Goal: Task Accomplishment & Management: Manage account settings

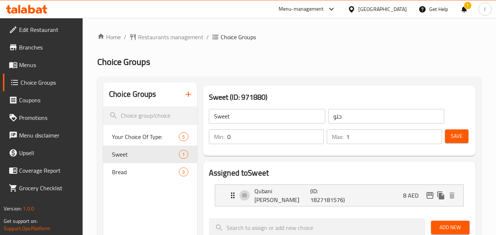
scroll to position [37, 0]
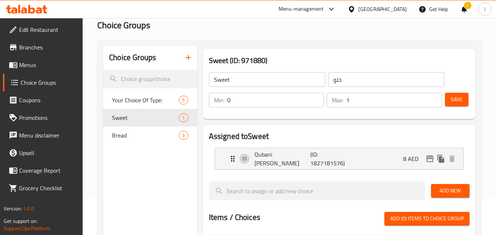
click at [374, 11] on div "[GEOGRAPHIC_DATA]" at bounding box center [382, 9] width 48 height 8
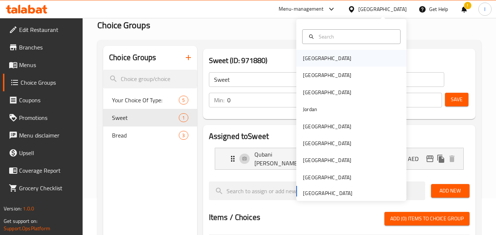
click at [349, 55] on div "[GEOGRAPHIC_DATA]" at bounding box center [351, 58] width 110 height 17
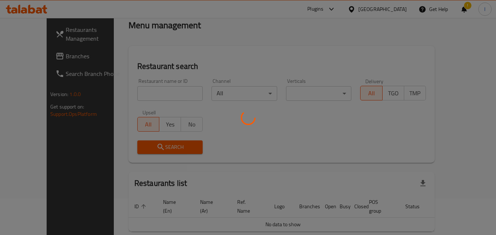
click at [391, 9] on div at bounding box center [248, 117] width 496 height 235
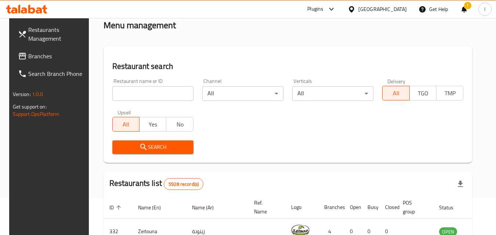
click at [391, 9] on div "[GEOGRAPHIC_DATA]" at bounding box center [382, 9] width 48 height 8
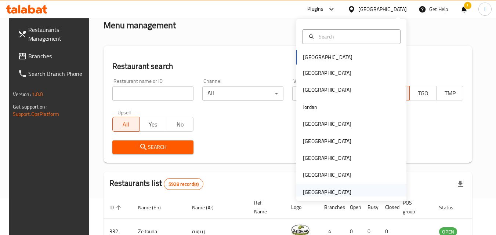
click at [330, 193] on div "[GEOGRAPHIC_DATA]" at bounding box center [327, 192] width 48 height 8
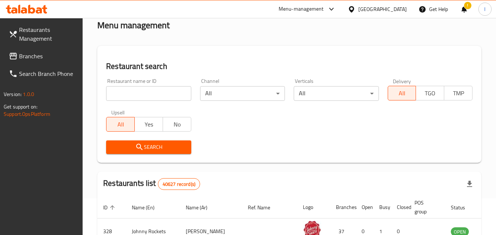
click at [46, 56] on span "Branches" at bounding box center [48, 56] width 58 height 9
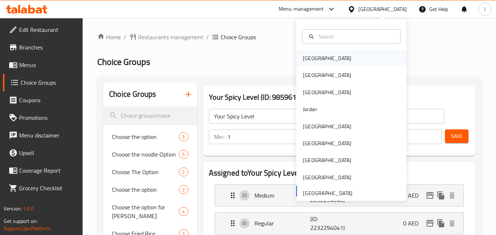
click at [328, 55] on div "[GEOGRAPHIC_DATA]" at bounding box center [351, 58] width 110 height 17
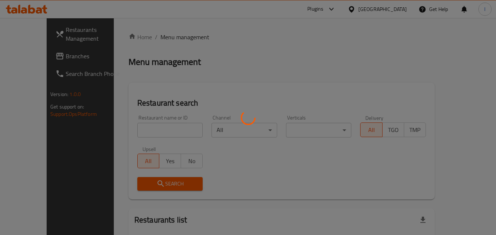
click at [398, 10] on div at bounding box center [248, 117] width 496 height 235
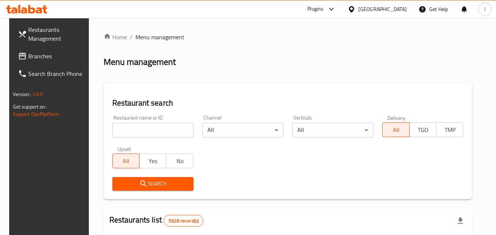
click at [396, 8] on div "[GEOGRAPHIC_DATA]" at bounding box center [382, 9] width 48 height 8
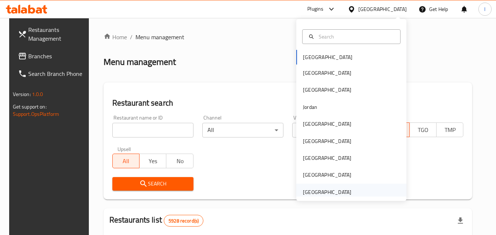
click at [326, 188] on div "[GEOGRAPHIC_DATA]" at bounding box center [327, 192] width 48 height 8
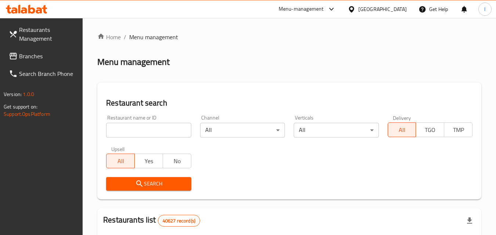
click at [45, 55] on span "Branches" at bounding box center [48, 56] width 58 height 9
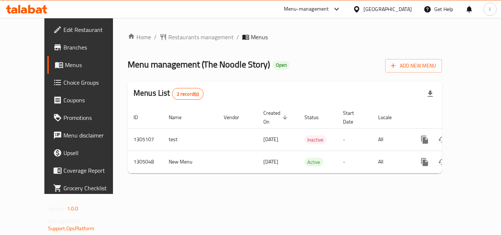
click at [63, 86] on span "Choice Groups" at bounding box center [92, 82] width 59 height 9
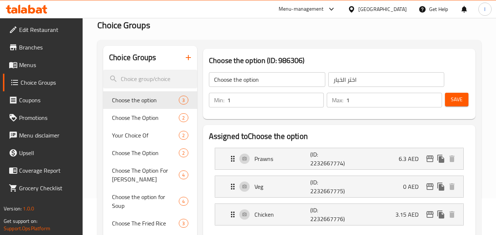
scroll to position [110, 0]
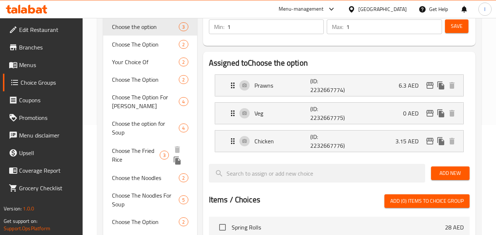
drag, startPoint x: 118, startPoint y: 153, endPoint x: 118, endPoint y: 157, distance: 3.7
click at [118, 153] on span "Choose The Fried Rice" at bounding box center [135, 155] width 47 height 18
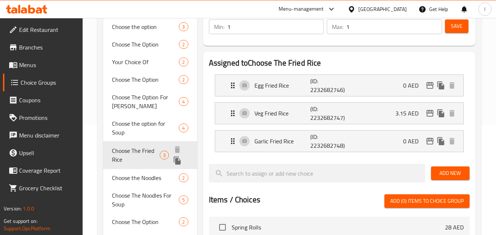
type input "Choose The Fried Rice"
type input "اختر أرز مقلي"
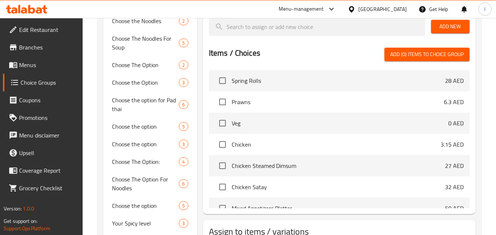
scroll to position [339, 0]
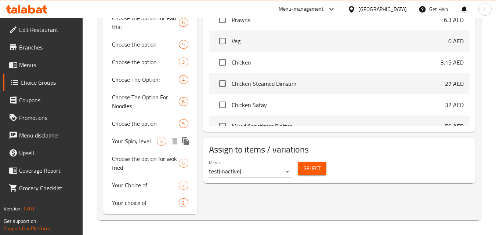
click at [120, 140] on span "Your Spicy level" at bounding box center [134, 141] width 45 height 9
type input "Your Spicy level"
type input "مستوى حار الخاص بك"
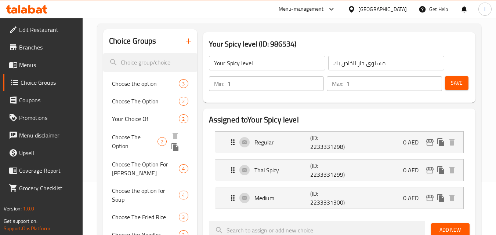
scroll to position [45, 0]
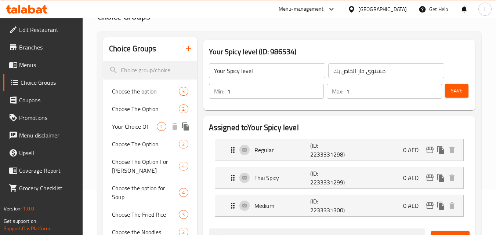
drag, startPoint x: 125, startPoint y: 127, endPoint x: 128, endPoint y: 136, distance: 9.3
click at [125, 127] on span "Your Choice Of" at bounding box center [134, 126] width 45 height 9
type input "Your Choice Of"
type input "إختيارك من"
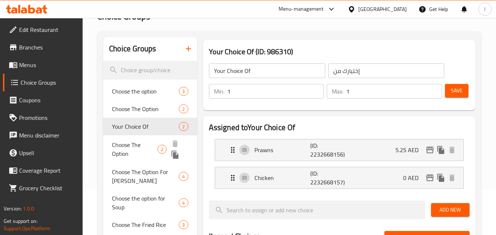
click at [131, 153] on span "Choose The Option" at bounding box center [134, 149] width 45 height 18
type input "Choose The Option"
type input "اختر الخيار"
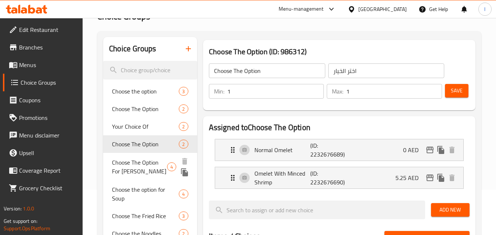
click at [132, 167] on span "Choose The Option For Curry" at bounding box center [139, 167] width 55 height 18
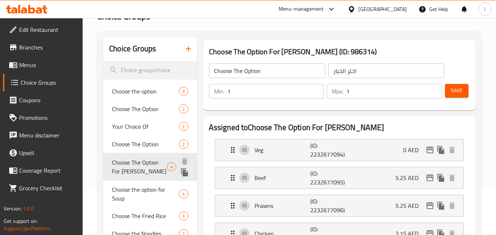
type input "Choose The Option For Curry"
type input "اختر خيار كاري"
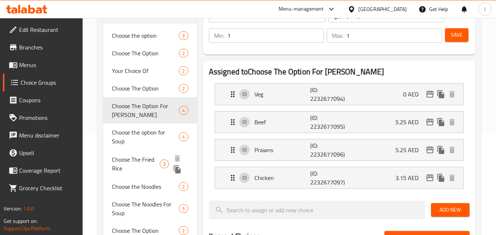
scroll to position [119, 0]
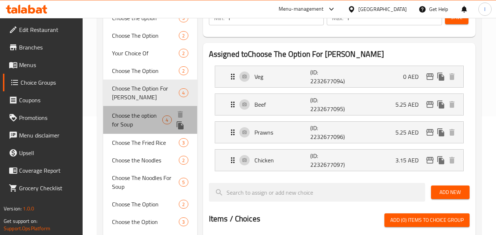
click at [127, 125] on span "Choose the option for Soup" at bounding box center [137, 120] width 50 height 18
type input "Choose the option for Soup"
type input "0"
type input "4"
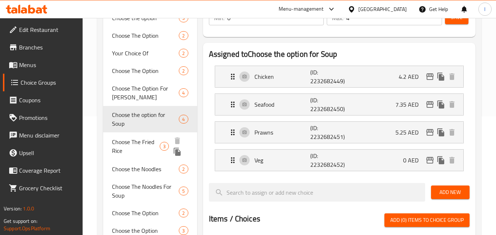
click at [117, 143] on span "Choose The Fried Rice" at bounding box center [135, 147] width 47 height 18
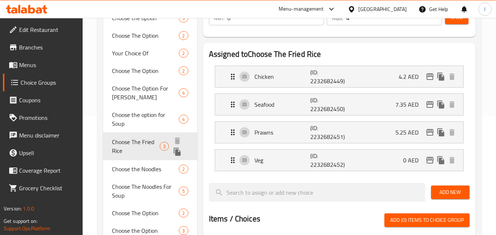
type input "Choose The Fried Rice"
type input "اختر أرز مقلي"
type input "1"
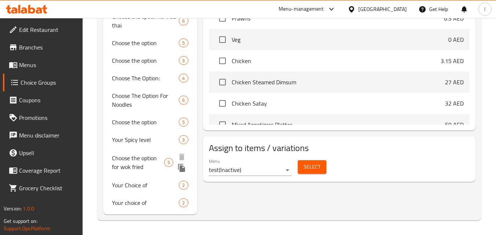
scroll to position [339, 0]
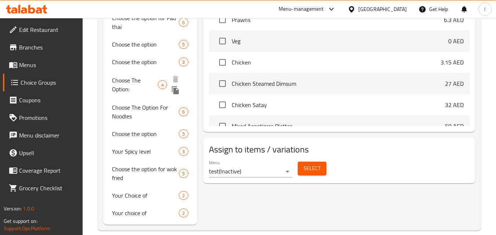
click at [121, 58] on span "Choose the option" at bounding box center [145, 62] width 67 height 9
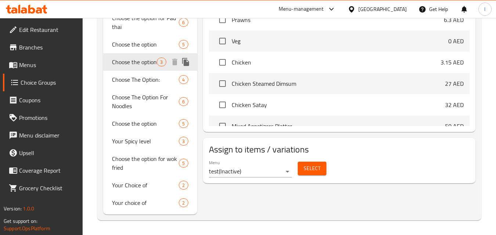
type input "Choose the option"
type input "اختر الخيار"
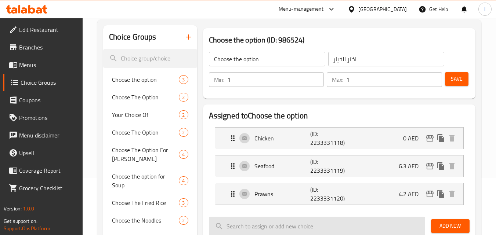
scroll to position [45, 0]
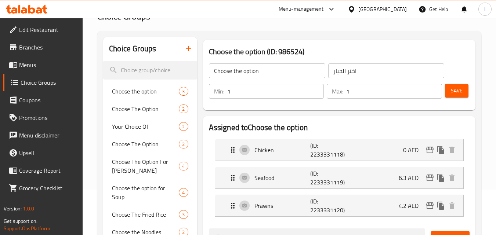
click at [376, 9] on div "[GEOGRAPHIC_DATA]" at bounding box center [382, 9] width 48 height 8
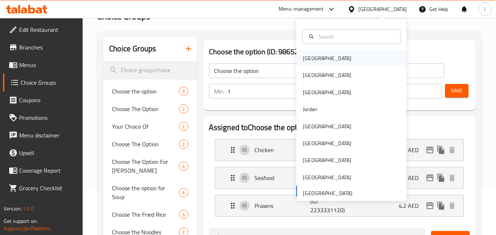
click at [333, 64] on div "[GEOGRAPHIC_DATA]" at bounding box center [351, 58] width 110 height 17
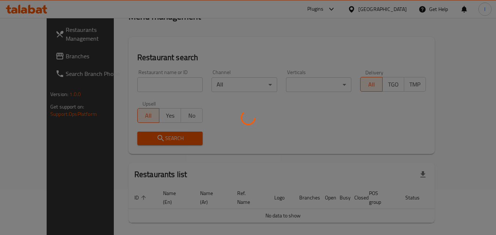
click at [382, 15] on div at bounding box center [248, 117] width 496 height 235
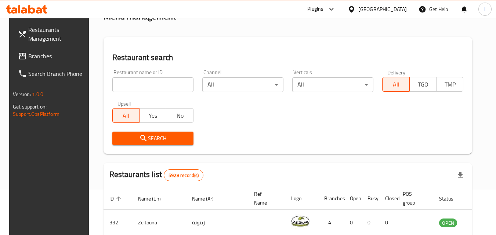
click at [384, 11] on div "​ Plugins Bahrain Get Help l Restaurants Management Branches Search Branch Phon…" at bounding box center [248, 80] width 496 height 217
click at [355, 11] on icon at bounding box center [351, 10] width 8 height 8
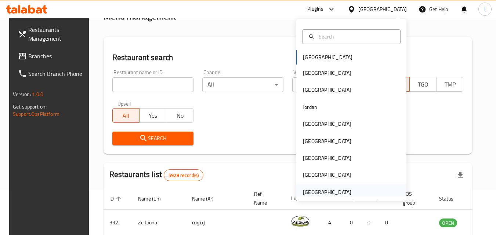
click at [319, 189] on div "[GEOGRAPHIC_DATA]" at bounding box center [327, 192] width 48 height 8
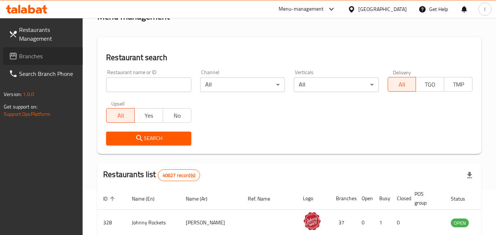
click at [48, 50] on link "Branches" at bounding box center [43, 56] width 80 height 18
